Goal: Complete application form

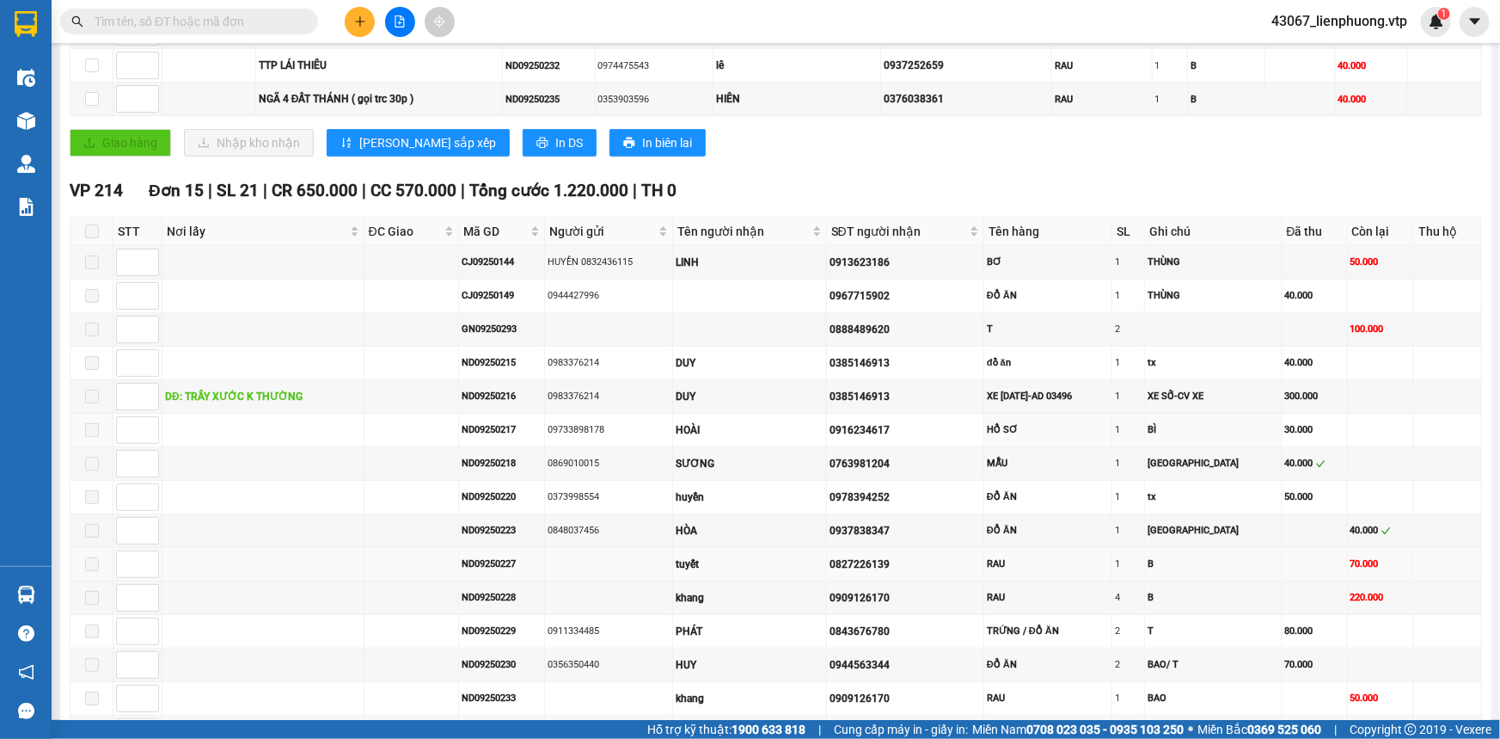
scroll to position [625, 0]
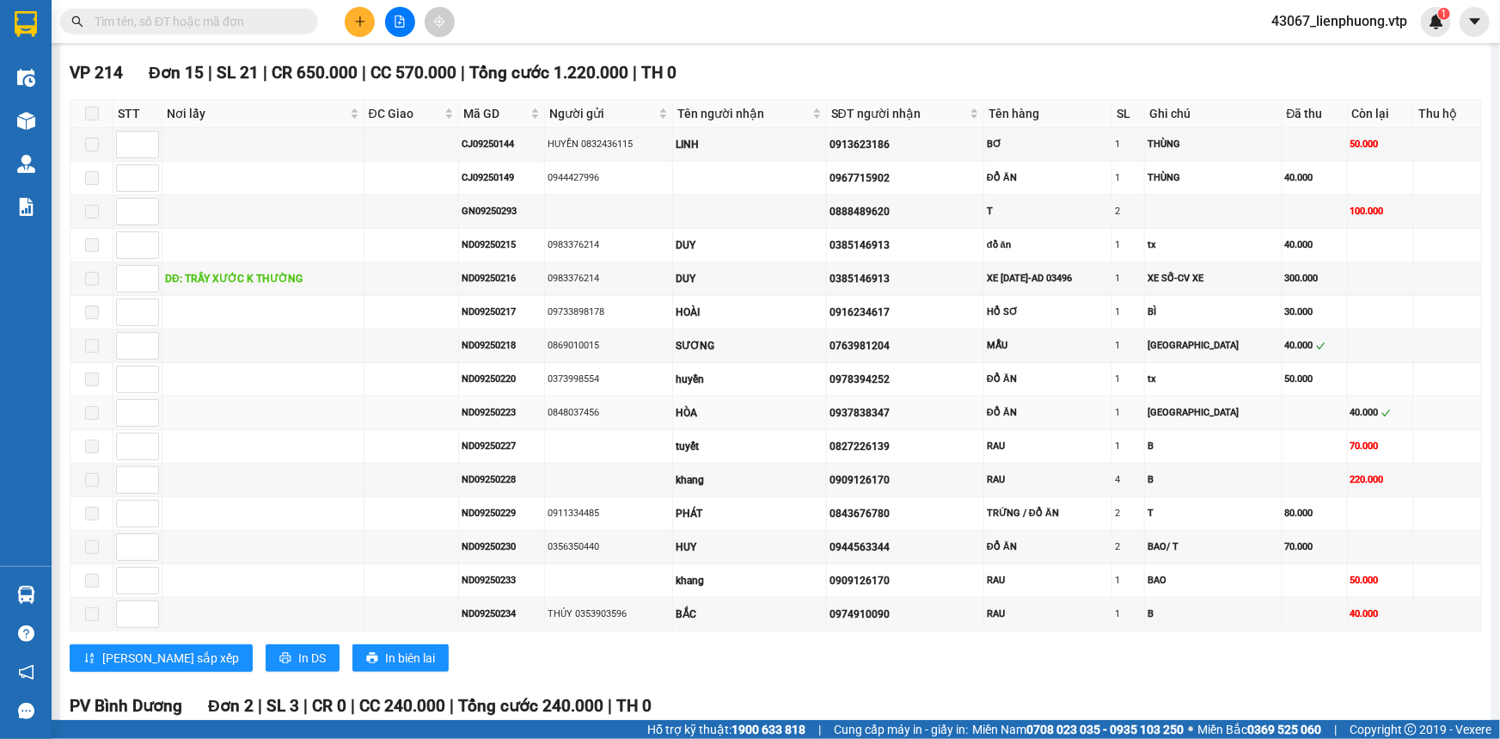
click at [318, 412] on td at bounding box center [264, 413] width 202 height 34
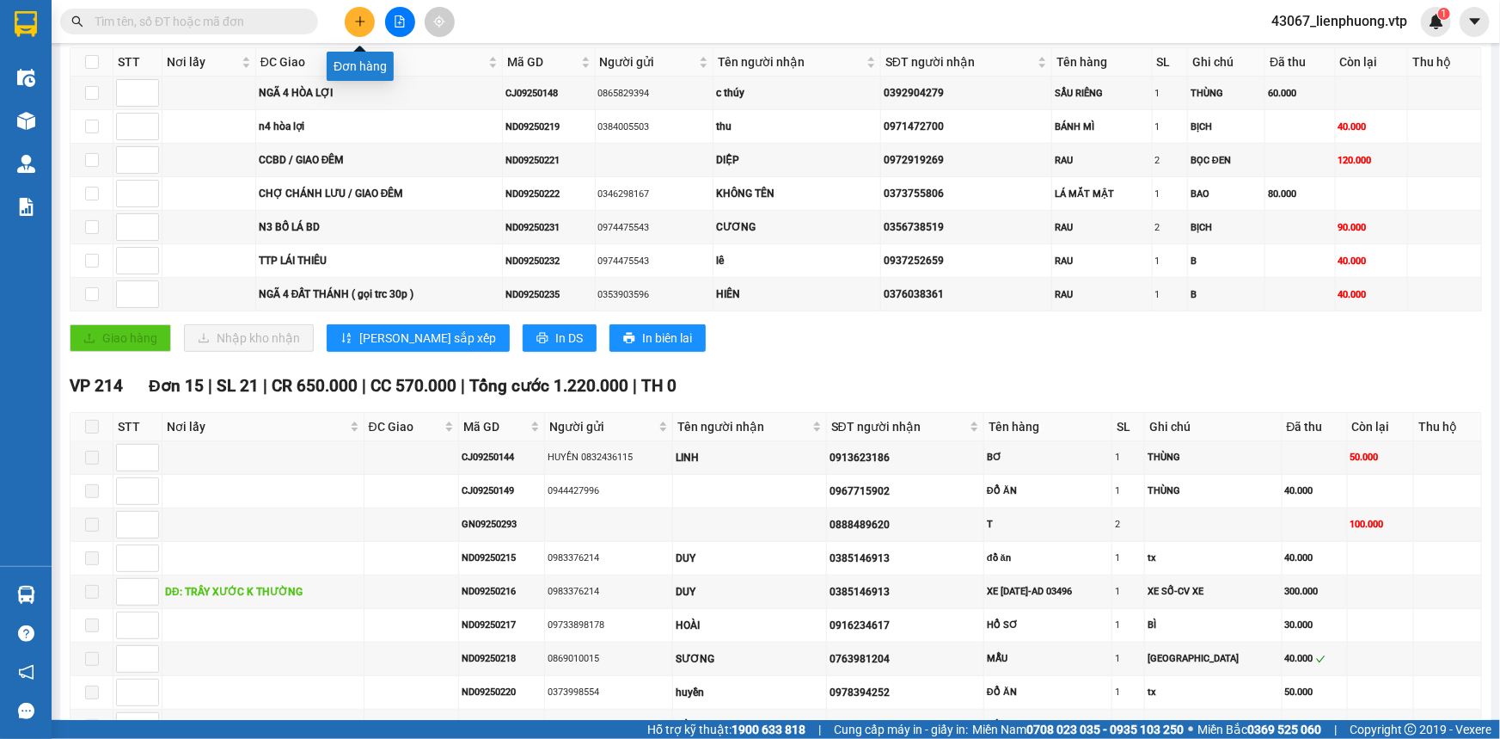
click at [357, 20] on icon "plus" at bounding box center [360, 21] width 12 height 12
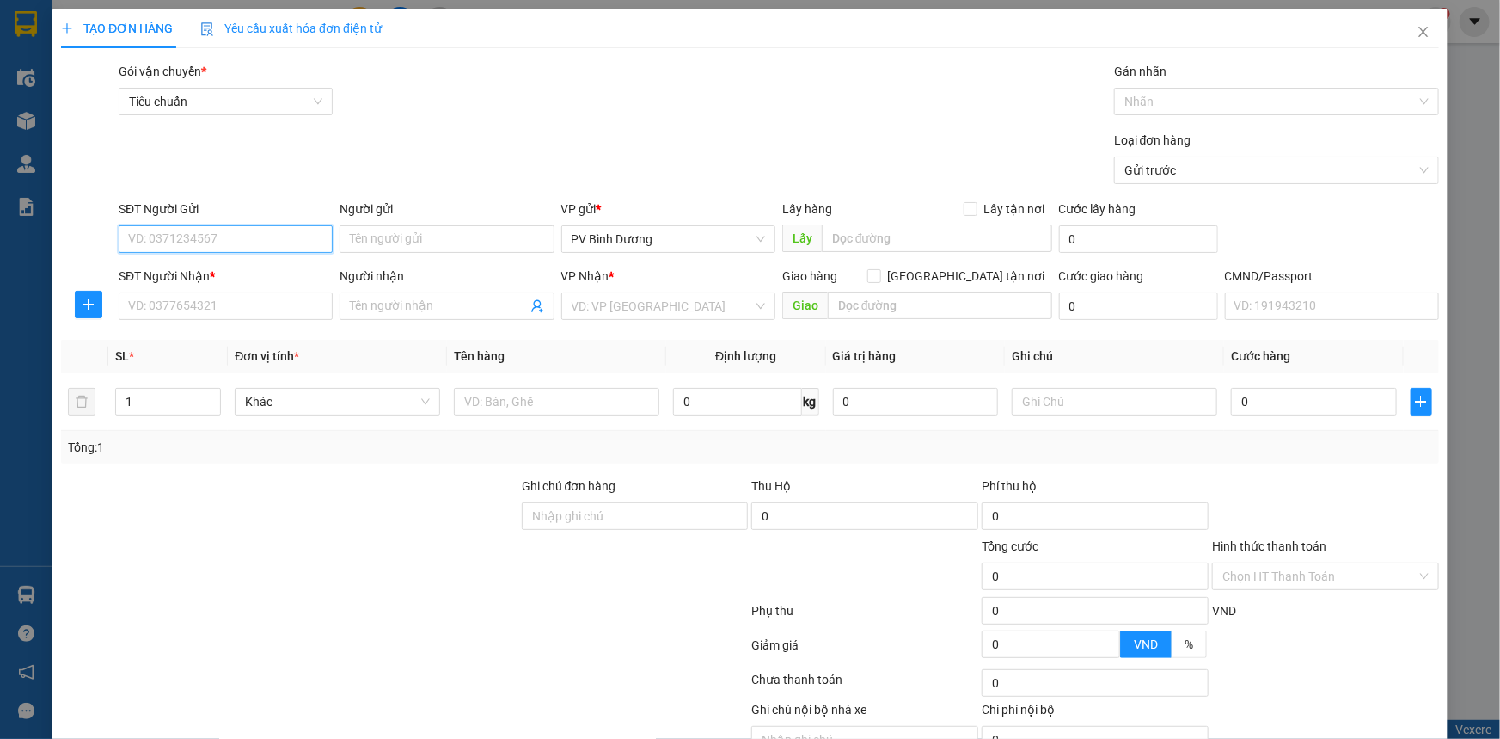
drag, startPoint x: 271, startPoint y: 248, endPoint x: 272, endPoint y: 239, distance: 8.6
click at [271, 246] on input "SĐT Người Gửi" at bounding box center [226, 239] width 214 height 28
type input "0000000000"
click at [381, 241] on input "Người gửi" at bounding box center [447, 239] width 214 height 28
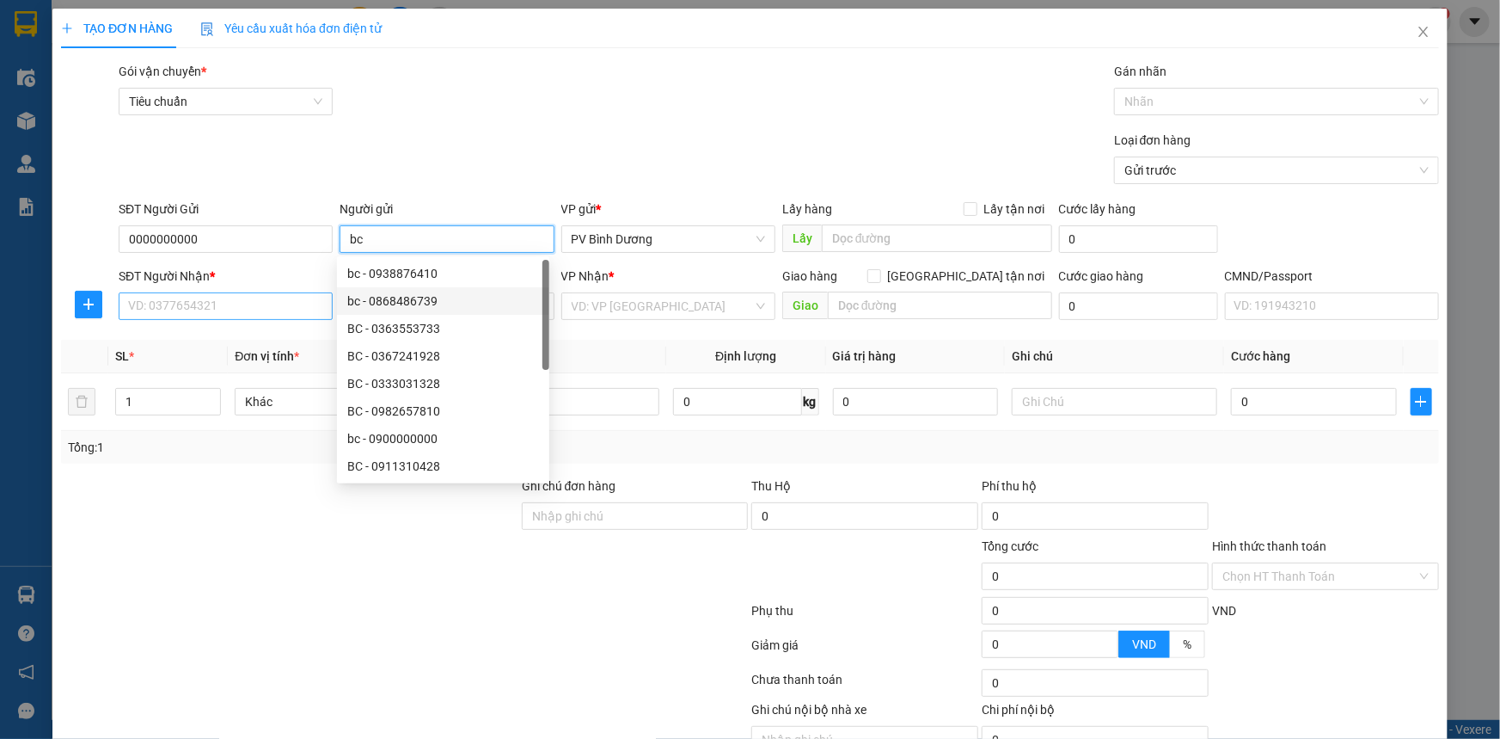
type input "bc"
click at [226, 316] on input "SĐT Người Nhận *" at bounding box center [226, 306] width 214 height 28
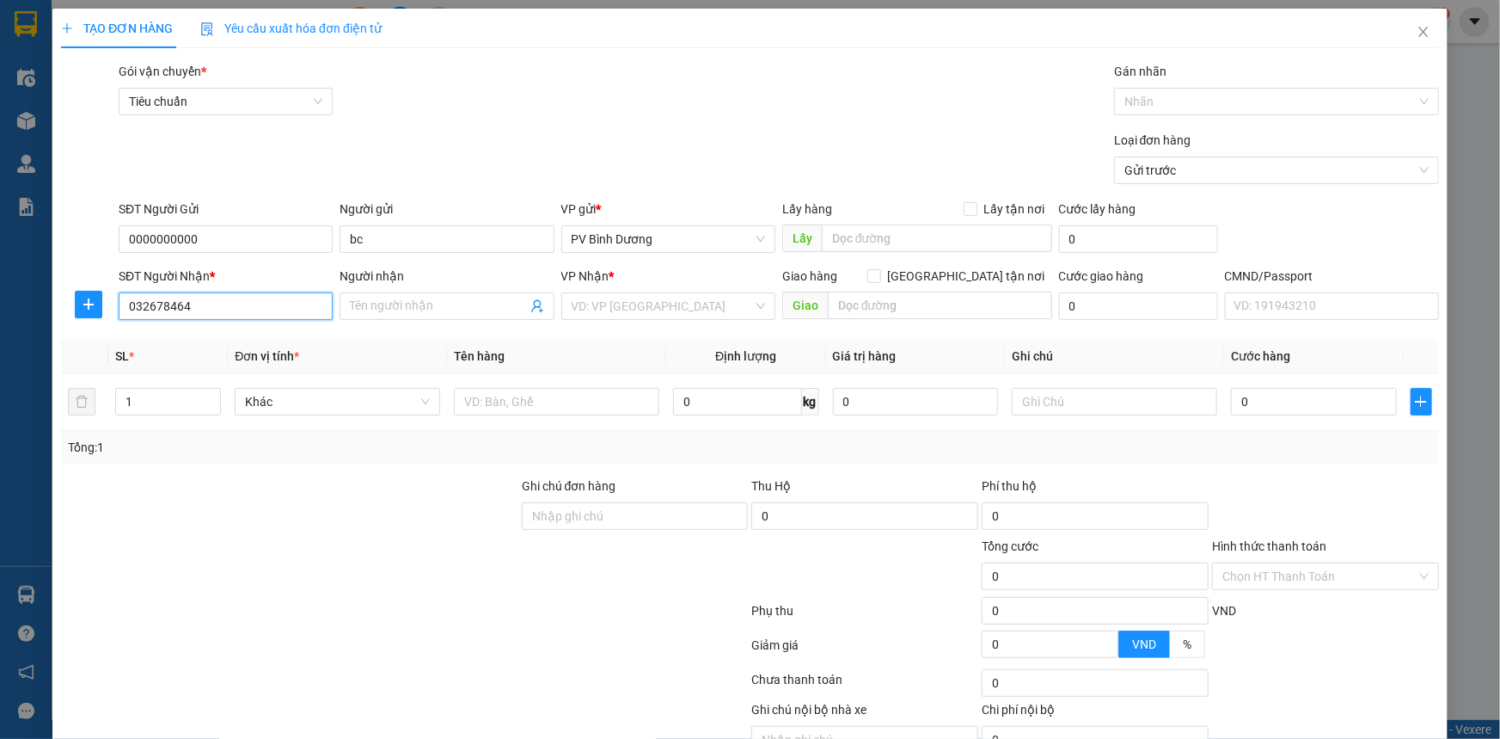
type input "0326784646"
click at [260, 338] on div "0326784646 - đương" at bounding box center [224, 340] width 192 height 19
type input "đương"
type input "0326784646"
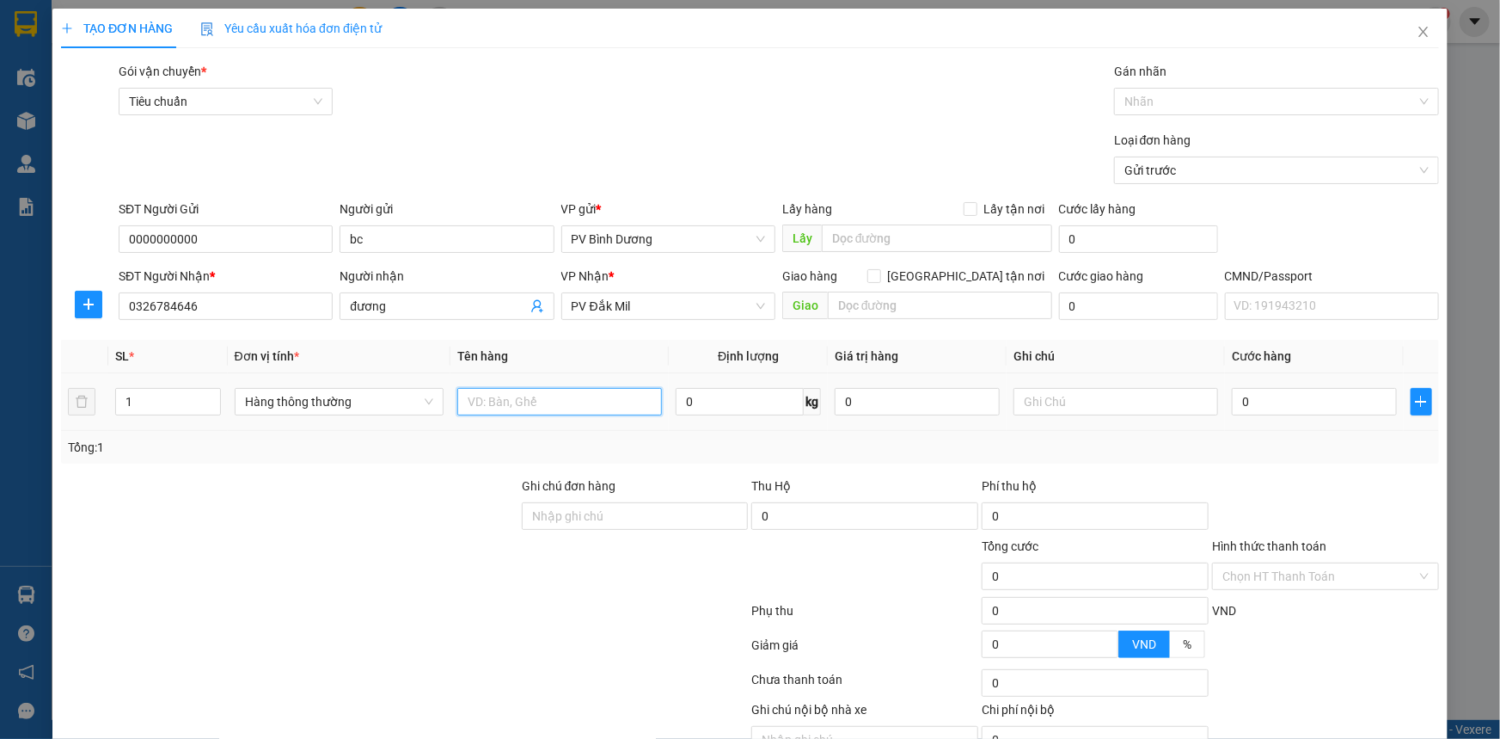
click at [477, 403] on input "text" at bounding box center [559, 402] width 205 height 28
type input "bc"
click at [838, 402] on input "0" at bounding box center [917, 402] width 165 height 28
type input "0"
type input "b"
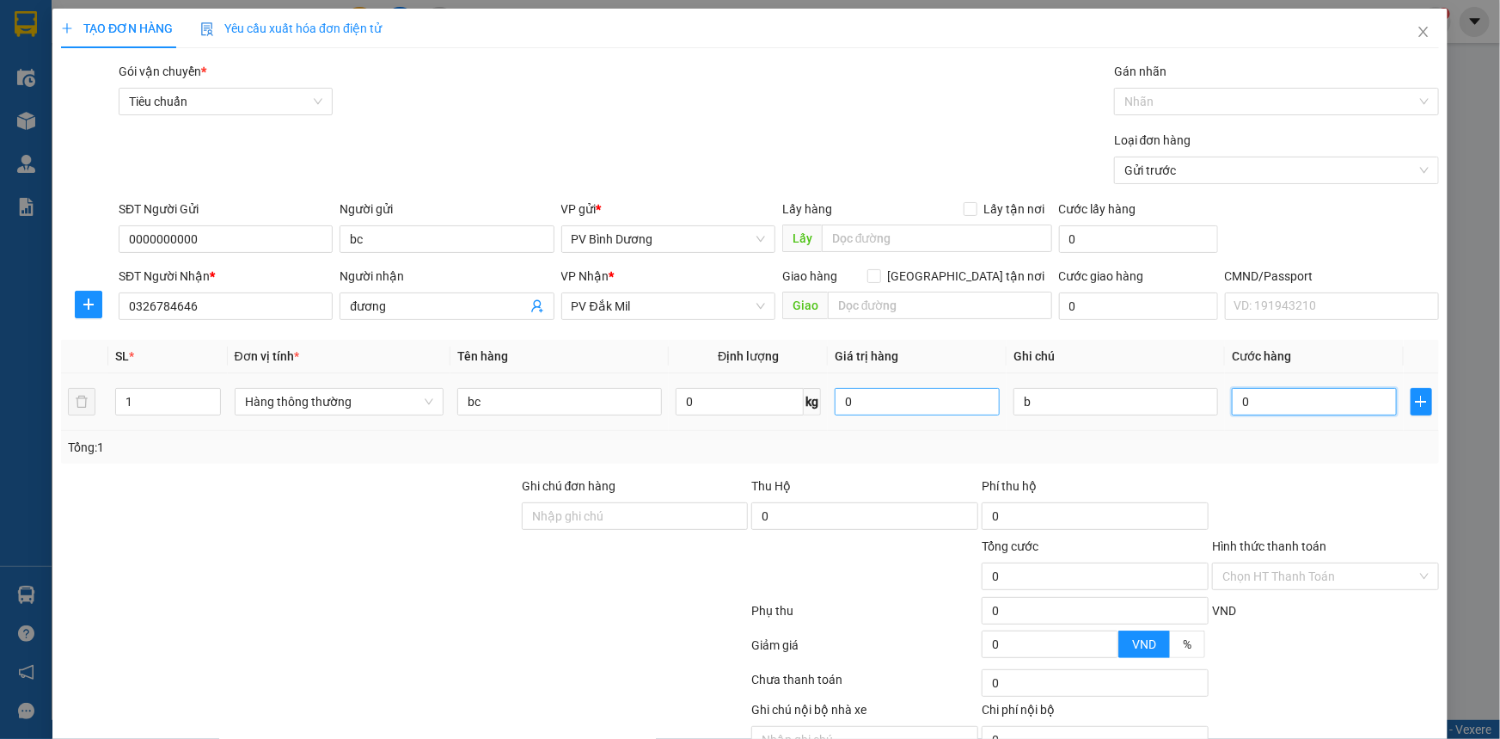
type input "5"
type input "50"
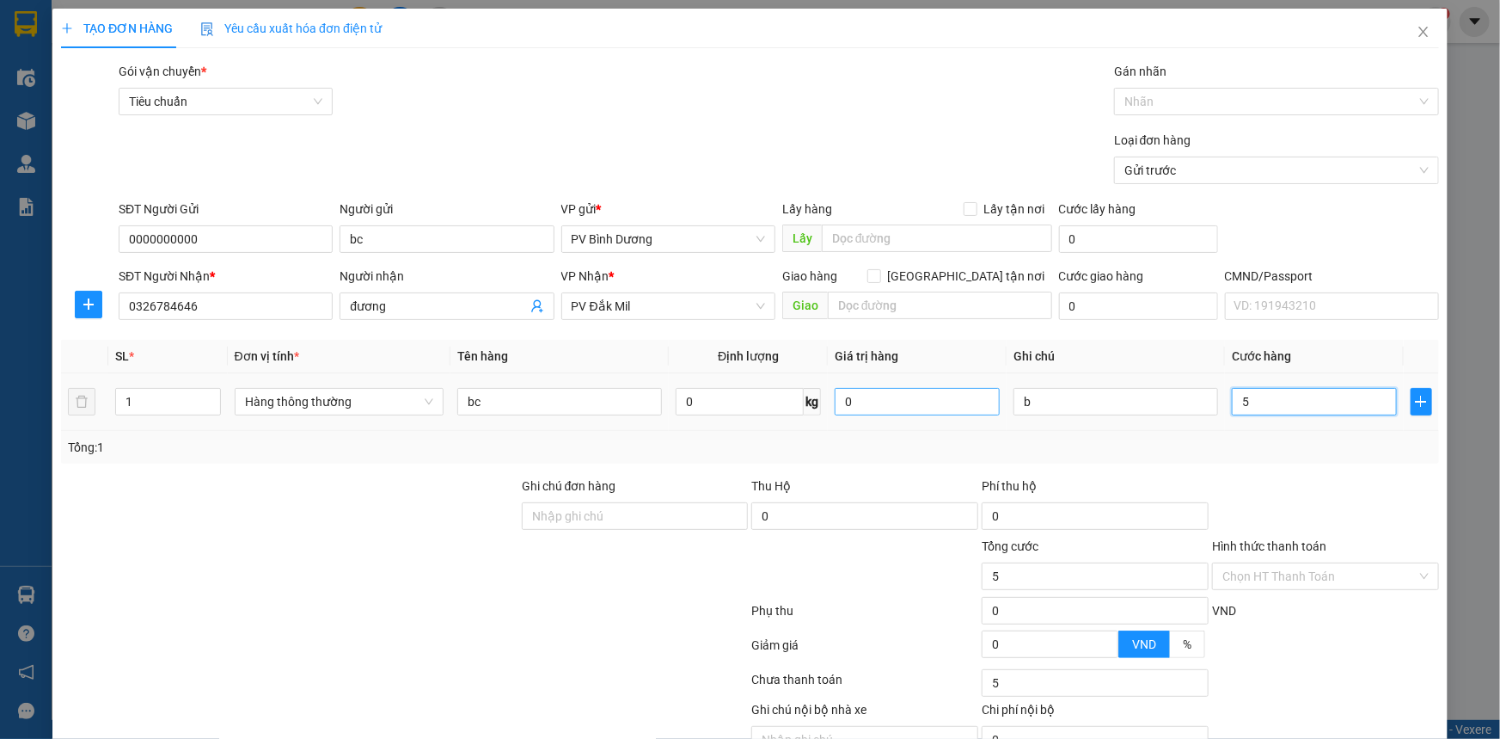
type input "50"
type input "500"
type input "5.000"
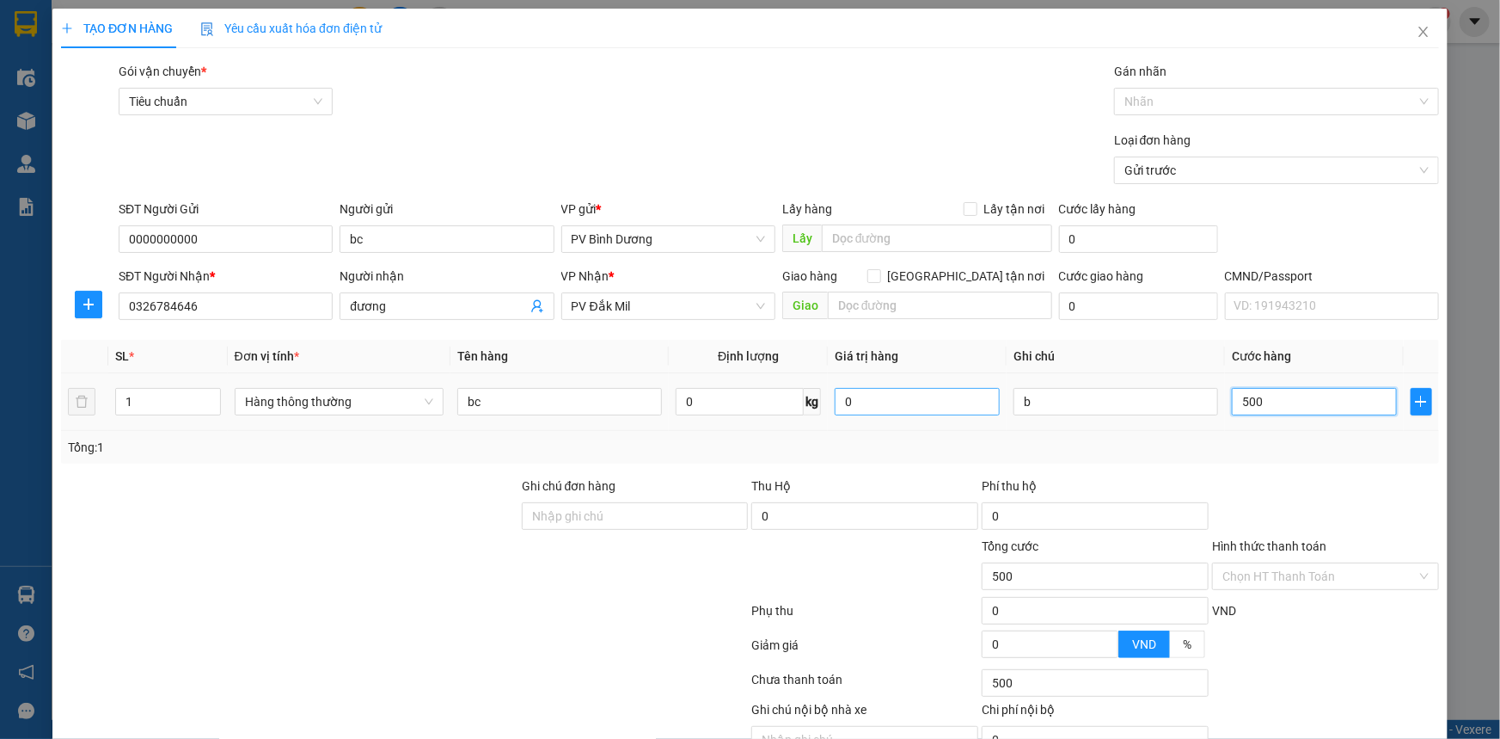
type input "5.000"
type input "50.000"
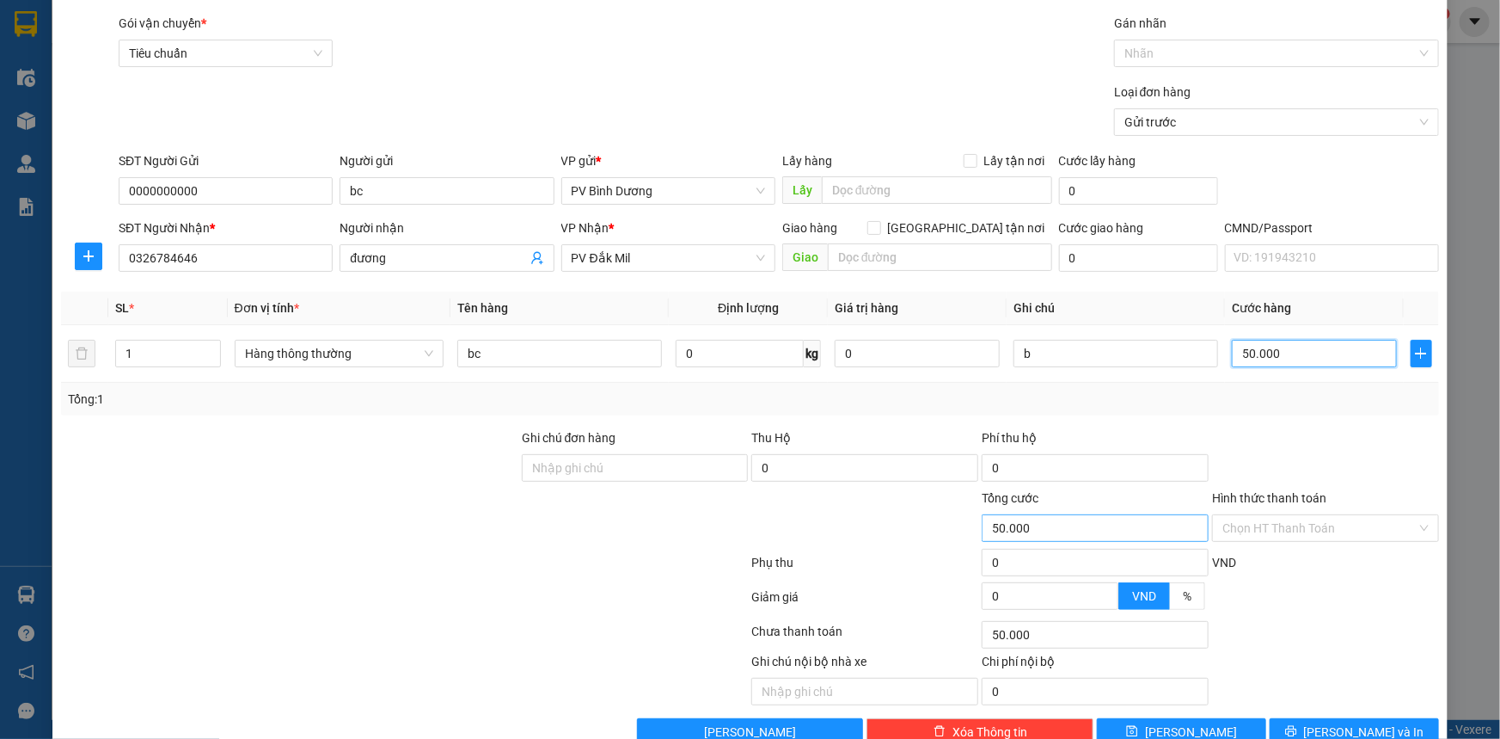
scroll to position [87, 0]
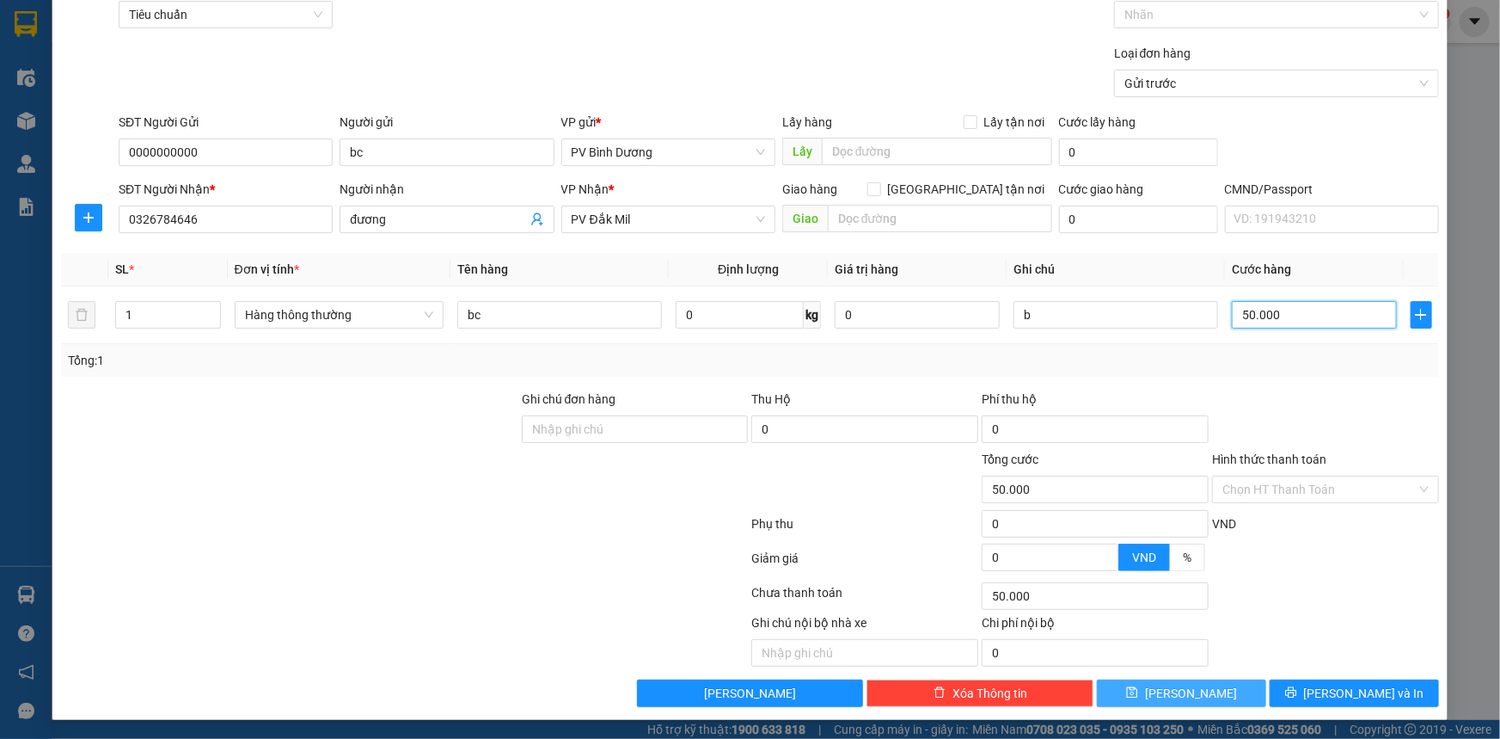
type input "50.000"
click at [1167, 689] on button "[PERSON_NAME]" at bounding box center [1181, 693] width 169 height 28
type input "0"
